Goal: Find specific page/section: Find specific page/section

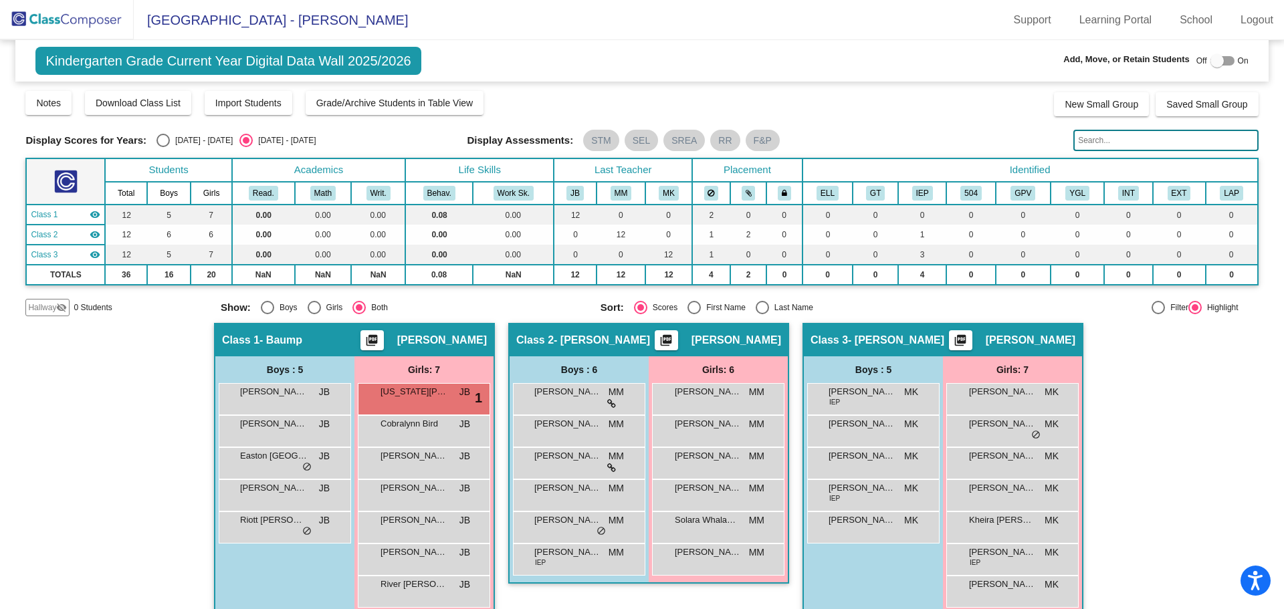
scroll to position [20, 0]
click at [92, 16] on img at bounding box center [67, 19] width 134 height 39
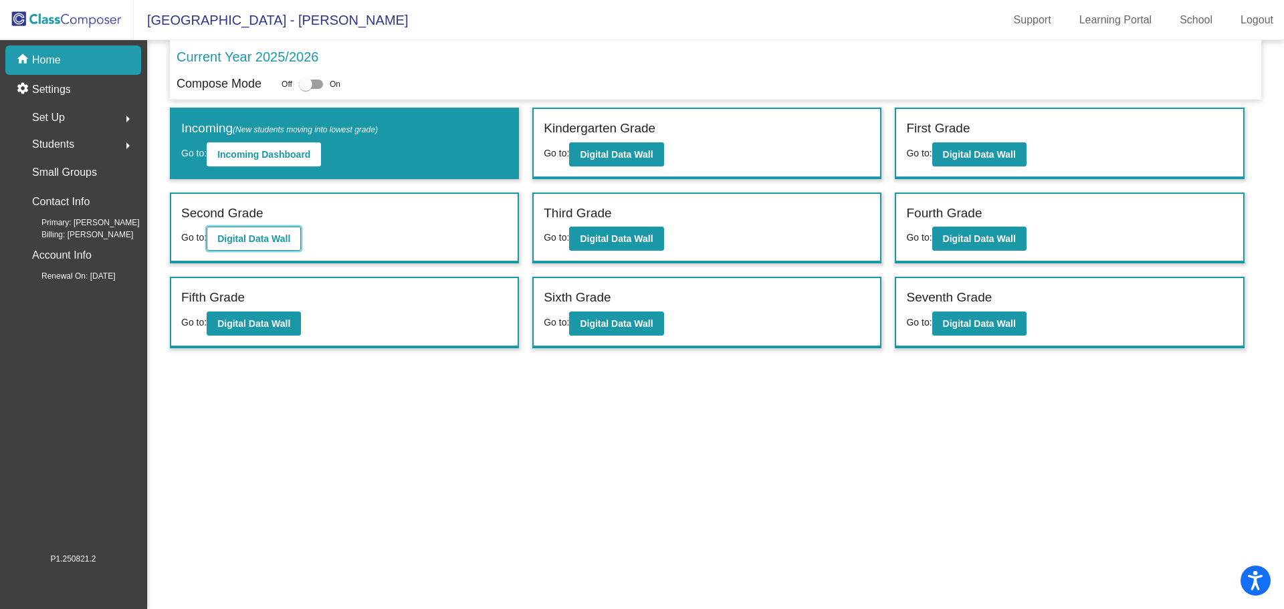
click at [239, 236] on b "Digital Data Wall" at bounding box center [253, 238] width 73 height 11
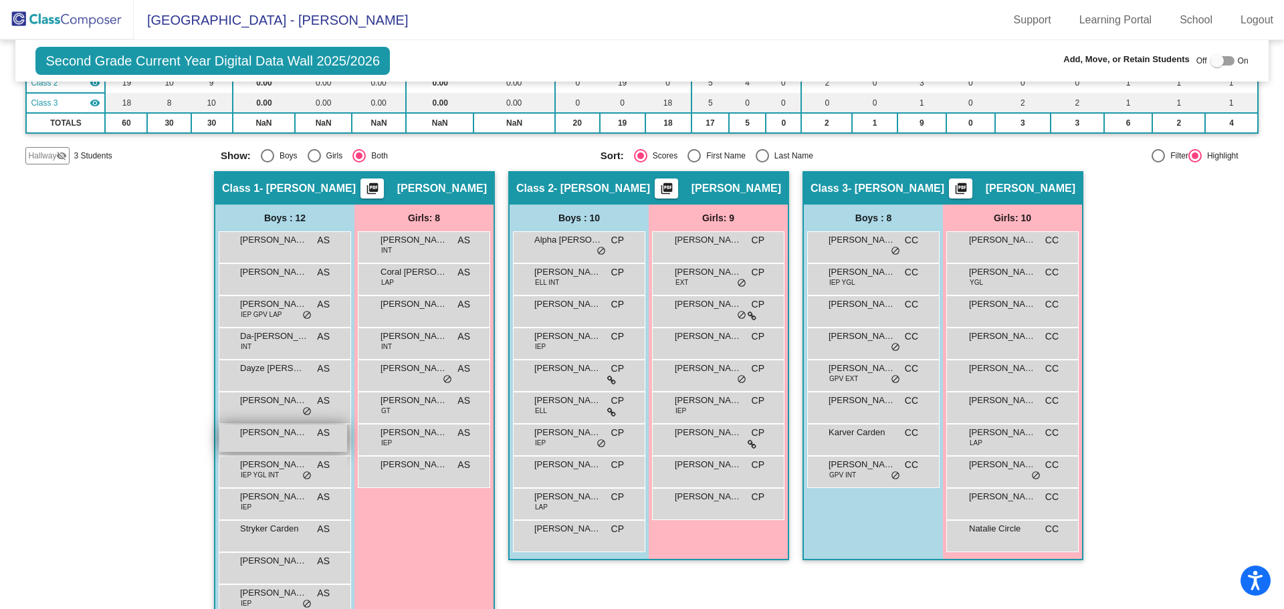
scroll to position [181, 0]
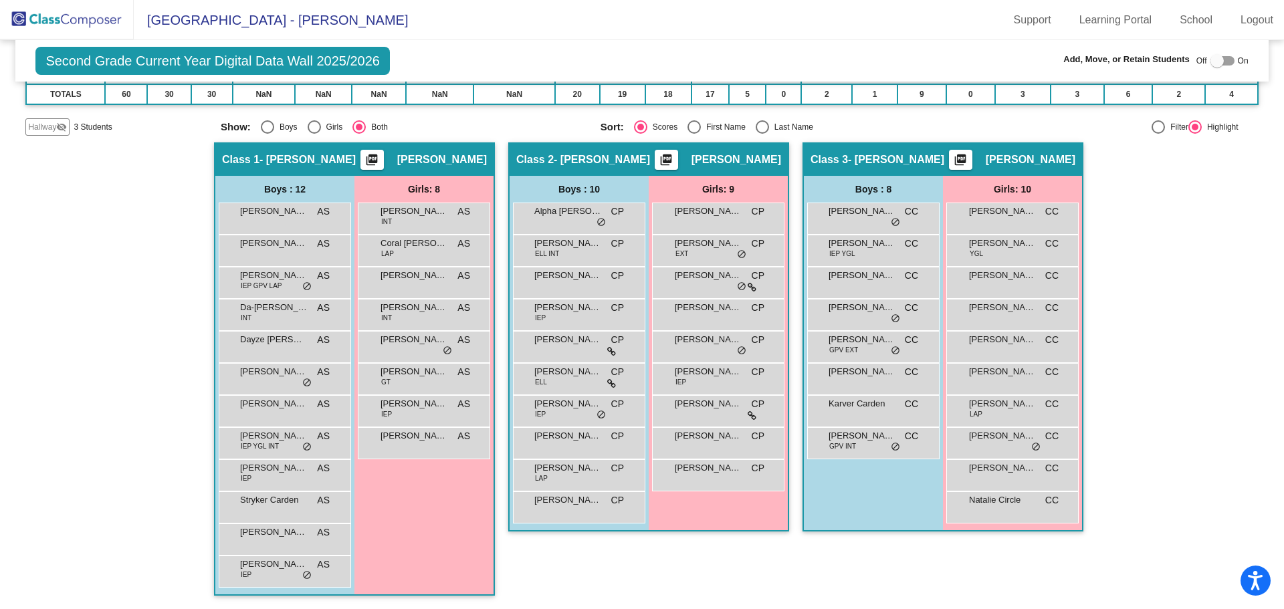
click at [56, 15] on img at bounding box center [67, 19] width 134 height 39
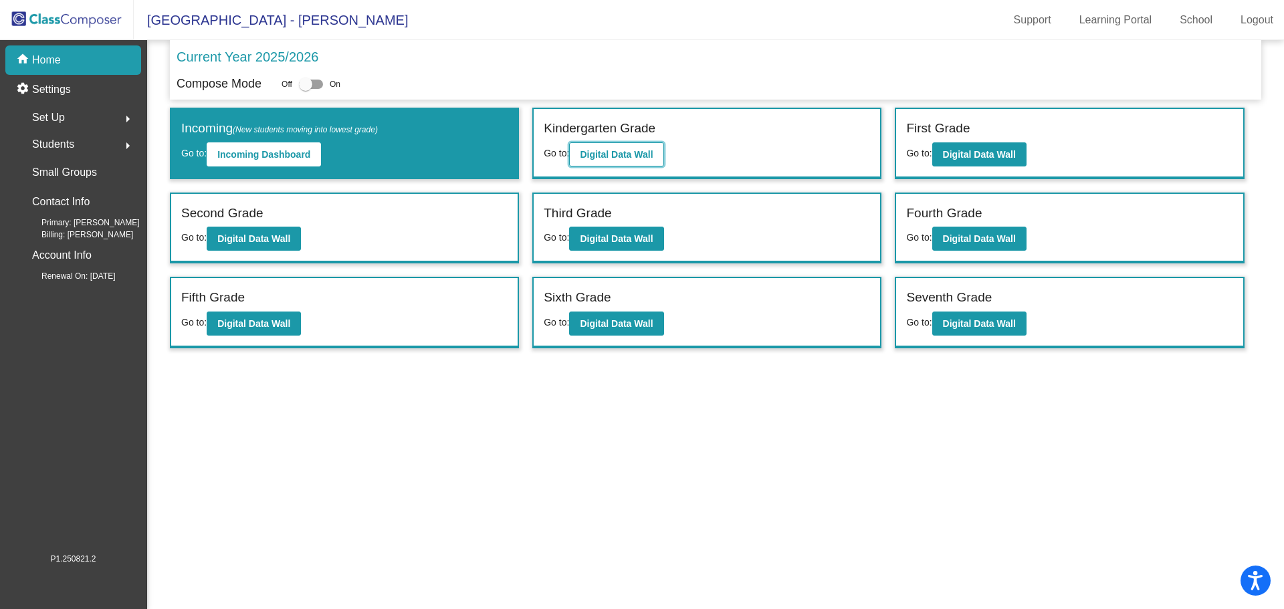
click at [597, 152] on b "Digital Data Wall" at bounding box center [616, 154] width 73 height 11
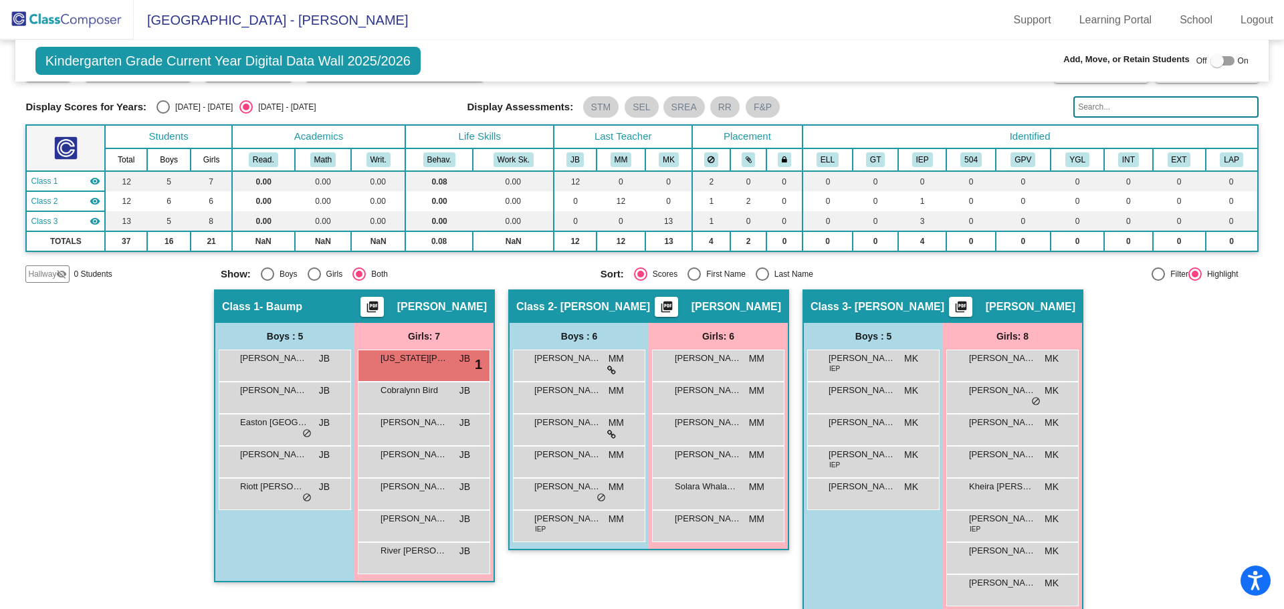
scroll to position [52, 0]
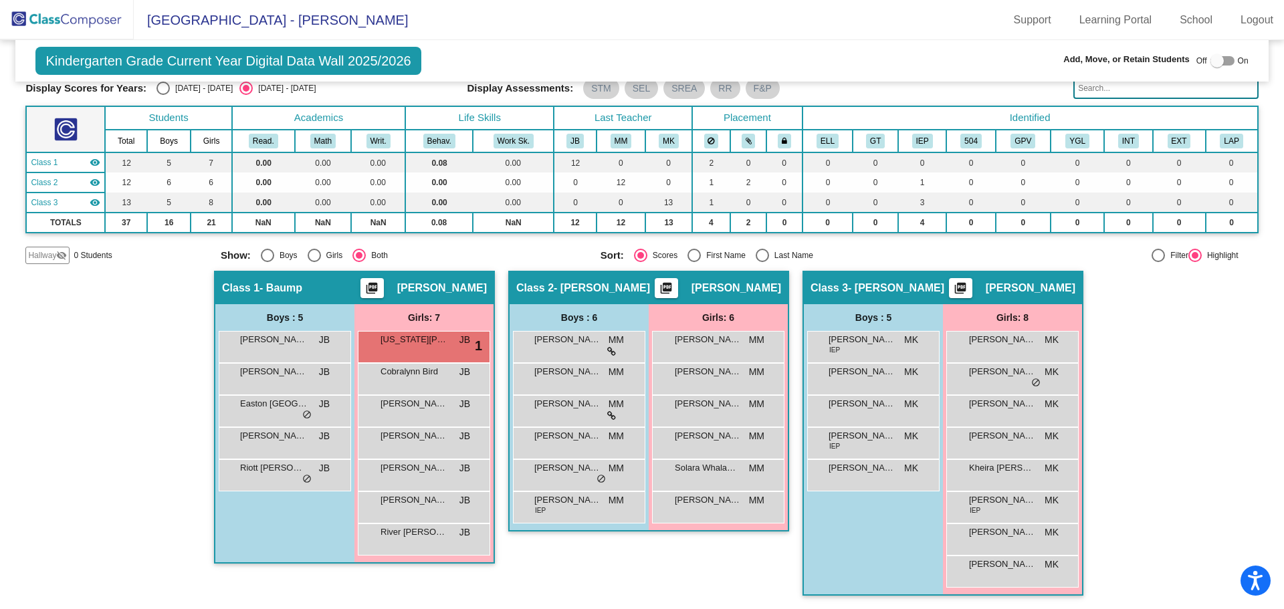
click at [1186, 364] on div "Hallway - Hallway Class picture_as_pdf Add Student First Name Last Name Student…" at bounding box center [641, 440] width 1232 height 338
click at [1002, 561] on span "Quinn Brown" at bounding box center [1002, 564] width 67 height 13
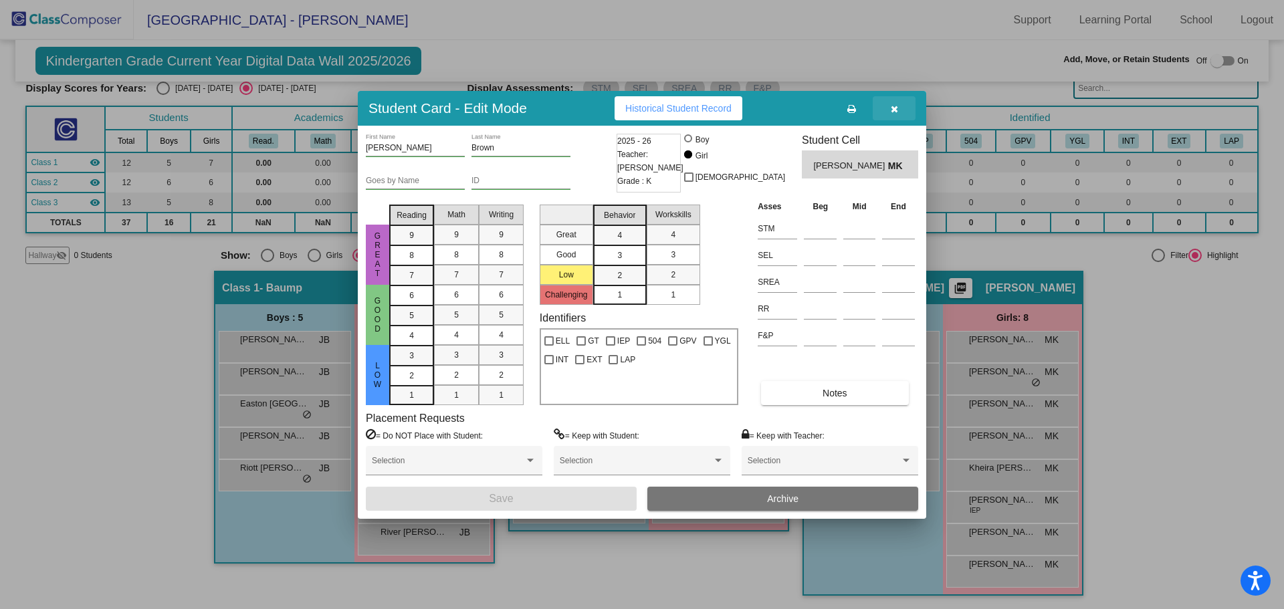
click at [893, 109] on icon "button" at bounding box center [894, 108] width 7 height 9
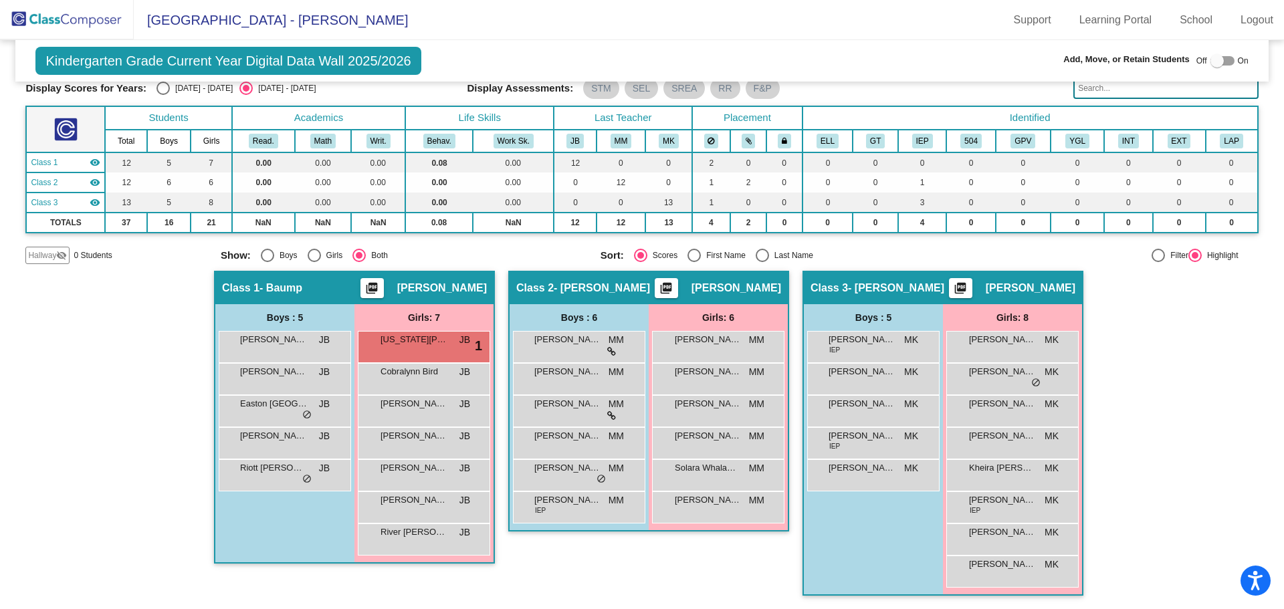
click at [1178, 353] on div "Hallway - Hallway Class picture_as_pdf Add Student First Name Last Name Student…" at bounding box center [641, 440] width 1232 height 338
click at [718, 30] on mat-toolbar "Lake Roosevelt Elementary - Michelle Support Learning Portal School Logout" at bounding box center [642, 20] width 1284 height 40
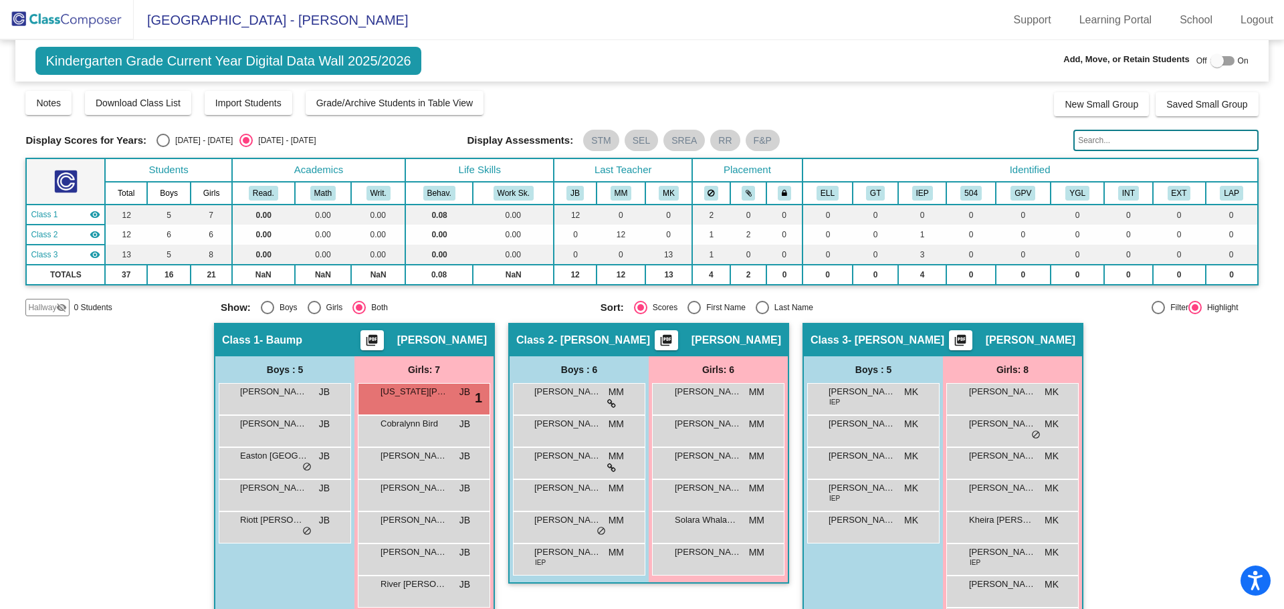
click at [568, 45] on div "Kindergarten Grade Current Year Digital Data Wall 2025/2026 Add, Move, or Retai…" at bounding box center [641, 60] width 1253 height 41
